Goal: Task Accomplishment & Management: Manage account settings

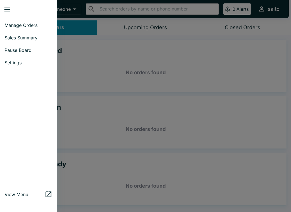
click at [25, 48] on span "Pause Board" at bounding box center [29, 50] width 48 height 6
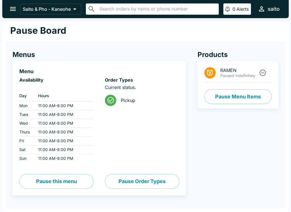
click at [254, 99] on button "Pause Menu Items" at bounding box center [237, 96] width 67 height 15
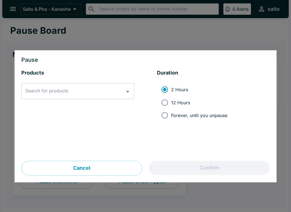
click at [100, 86] on input "Search for products" at bounding box center [73, 91] width 99 height 11
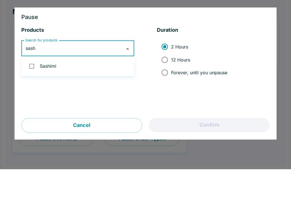
type input "sashi"
click at [33, 103] on input "checkbox" at bounding box center [32, 109] width 12 height 12
checkbox input "true"
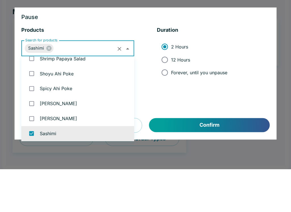
click at [191, 96] on label "12 Hours" at bounding box center [192, 102] width 69 height 13
click at [171, 96] on input "12 Hours" at bounding box center [164, 102] width 13 height 13
radio input "true"
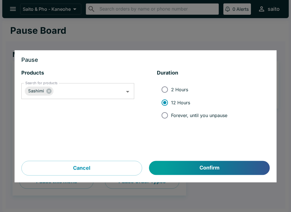
click at [215, 174] on button "Confirm" at bounding box center [209, 168] width 120 height 14
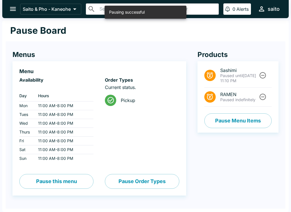
click at [14, 6] on icon "open drawer" at bounding box center [13, 9] width 8 height 8
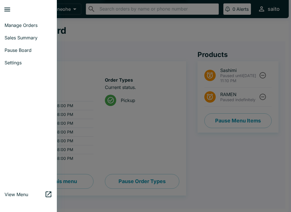
click at [17, 39] on span "Sales Summary" at bounding box center [29, 38] width 48 height 6
select select "03:00"
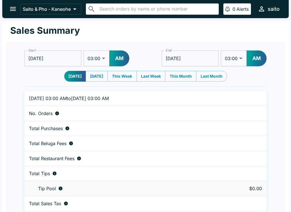
click at [12, 7] on icon "open drawer" at bounding box center [13, 9] width 6 height 4
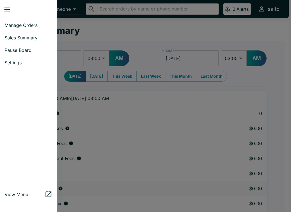
click at [16, 25] on span "Manage Orders" at bounding box center [29, 25] width 48 height 6
